Goal: Navigation & Orientation: Understand site structure

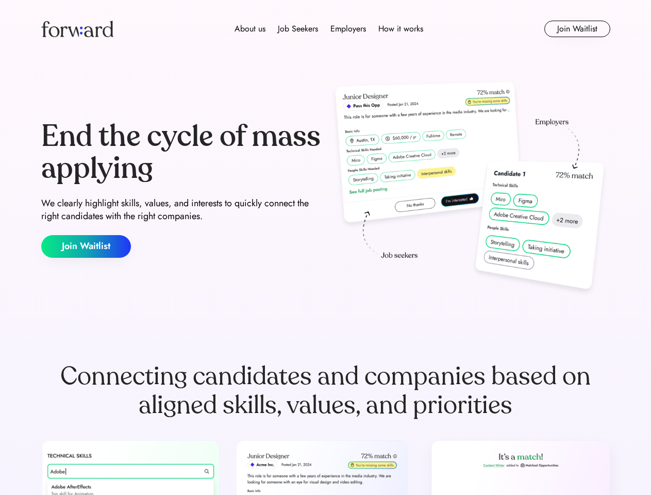
click at [325, 248] on div "End the cycle of mass applying We clearly highlight skills, values, and interes…" at bounding box center [325, 189] width 569 height 222
click at [326, 29] on div "About us Job Seekers Employers How it works" at bounding box center [329, 29] width 406 height 12
click at [77, 29] on img at bounding box center [77, 29] width 72 height 17
click at [329, 29] on div "About us Job Seekers Employers How it works" at bounding box center [329, 29] width 406 height 12
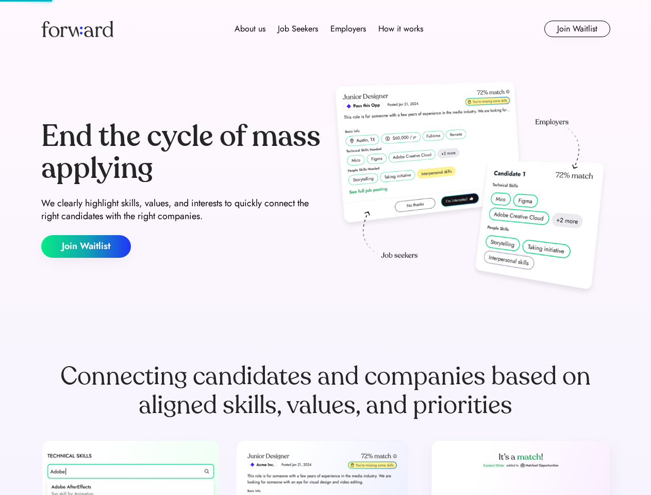
click at [250, 29] on div "About us" at bounding box center [250, 29] width 31 height 12
click at [298, 29] on div "Job Seekers" at bounding box center [298, 29] width 40 height 12
click at [348, 29] on div "Employers" at bounding box center [349, 29] width 36 height 12
click at [400, 29] on div "How it works" at bounding box center [400, 29] width 45 height 12
click at [577, 29] on button "Join Waitlist" at bounding box center [578, 29] width 66 height 17
